Goal: Task Accomplishment & Management: Manage account settings

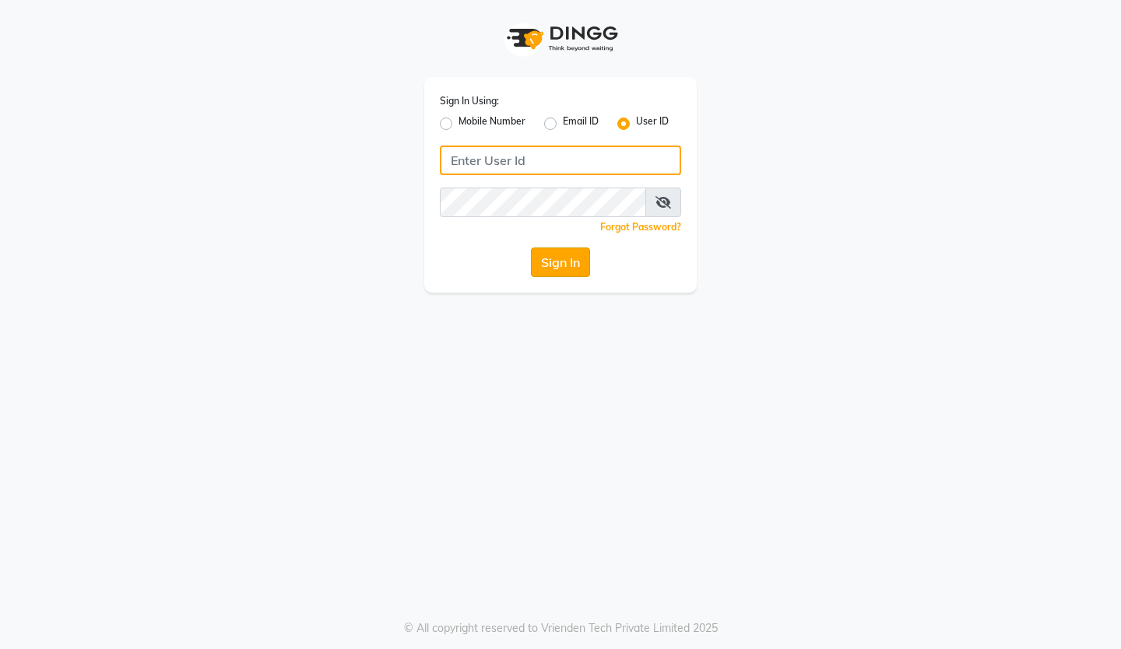
type input "reviewsalon"
click at [579, 269] on button "Sign In" at bounding box center [560, 263] width 59 height 30
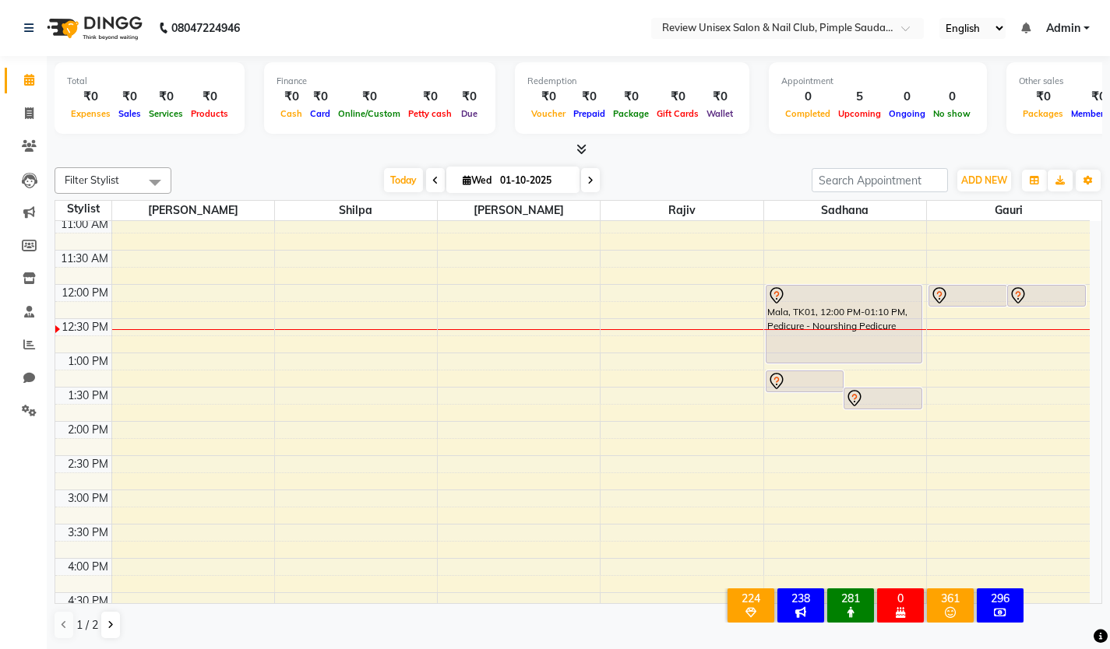
scroll to position [118, 0]
